Goal: Navigation & Orientation: Find specific page/section

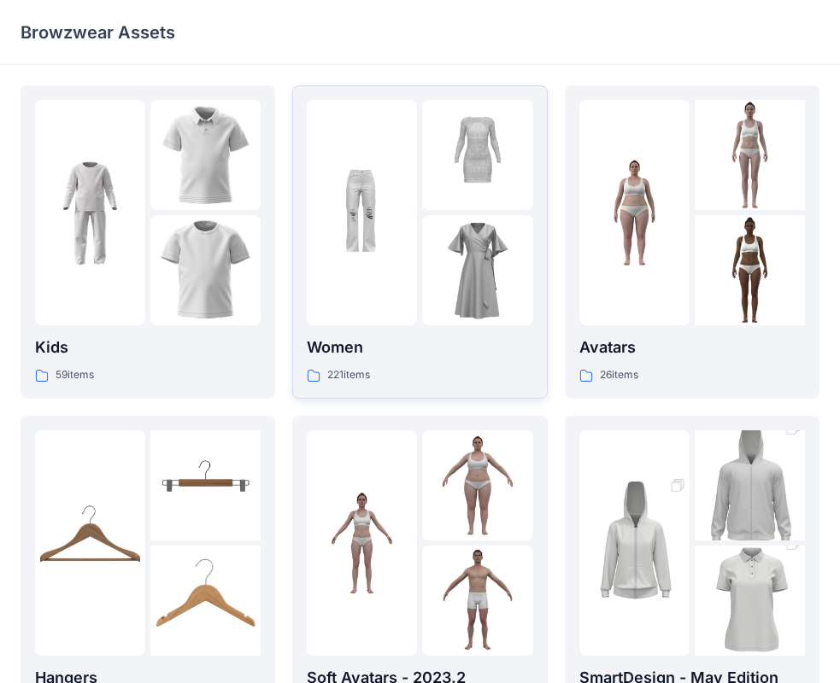
click at [420, 368] on div "221 items" at bounding box center [420, 375] width 226 height 18
click at [201, 278] on img at bounding box center [205, 270] width 110 height 110
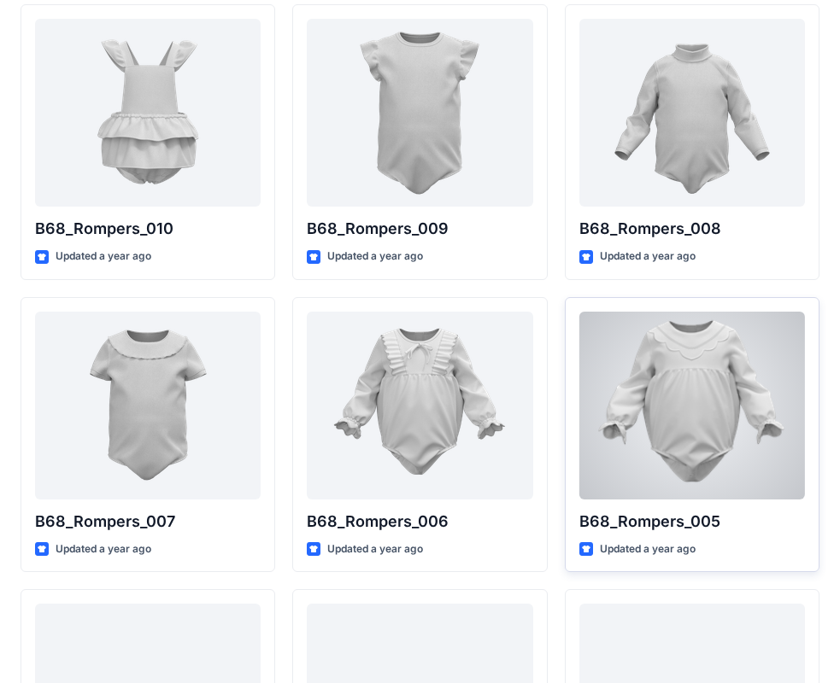
scroll to position [2405, 0]
